Goal: Task Accomplishment & Management: Use online tool/utility

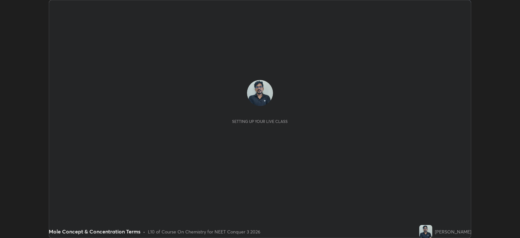
scroll to position [238, 520]
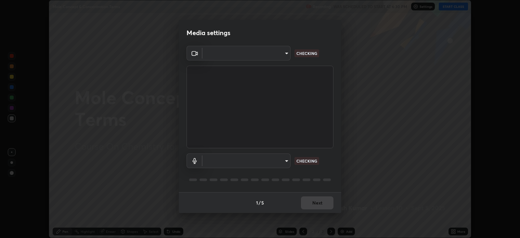
type input "1f3b1a4dbf7f6127e04a7c32b9c59d4571b9df5a52b12507af43ba0352f2305c"
type input "e5b627718591eeaf1f58acbce375d66896c0403349ed2b511c0f677bbfff9090"
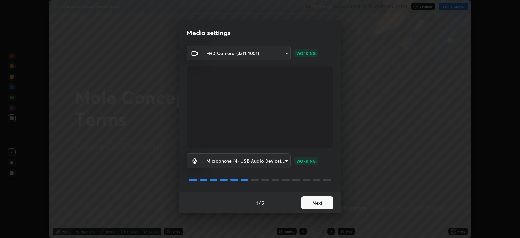
click at [316, 208] on button "Next" at bounding box center [317, 202] width 32 height 13
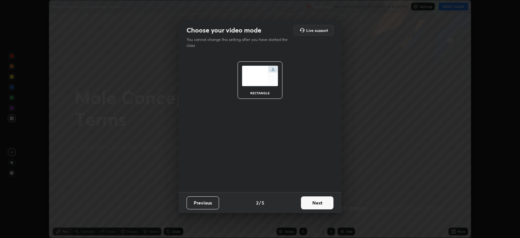
click at [317, 203] on button "Next" at bounding box center [317, 202] width 32 height 13
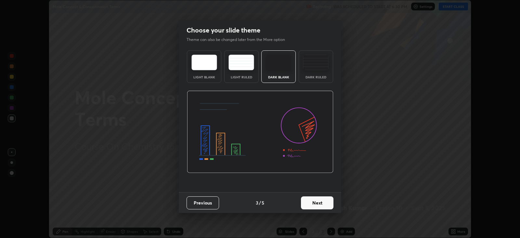
click at [314, 202] on button "Next" at bounding box center [317, 202] width 32 height 13
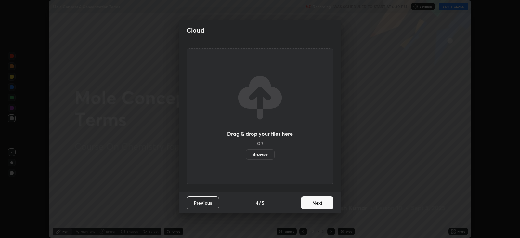
click at [317, 201] on button "Next" at bounding box center [317, 202] width 32 height 13
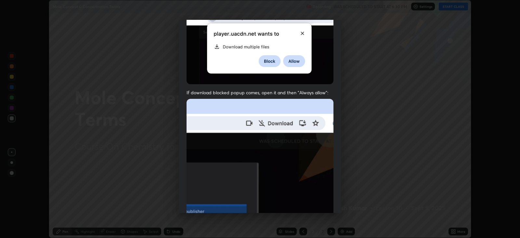
scroll to position [132, 0]
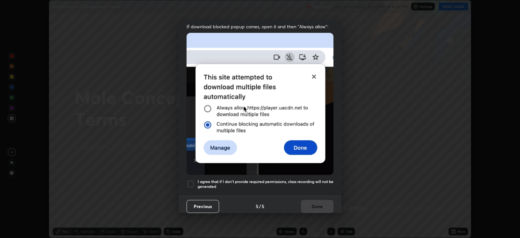
click at [191, 180] on div at bounding box center [191, 184] width 8 height 8
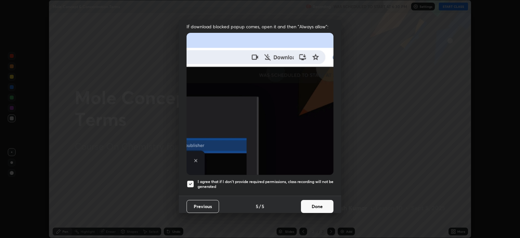
click at [310, 200] on button "Done" at bounding box center [317, 206] width 32 height 13
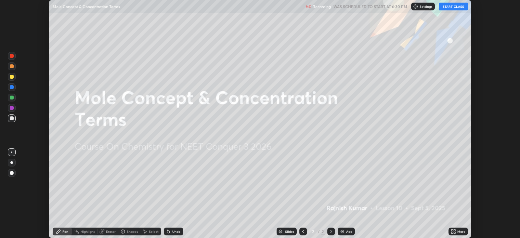
click at [460, 6] on button "START CLASS" at bounding box center [453, 7] width 29 height 8
click at [462, 4] on button "End Class" at bounding box center [455, 7] width 26 height 8
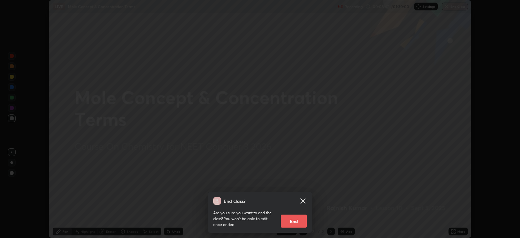
click at [298, 218] on button "End" at bounding box center [294, 220] width 26 height 13
